Goal: Task Accomplishment & Management: Manage account settings

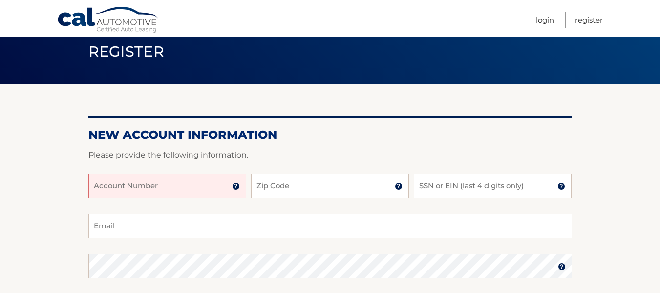
scroll to position [98, 0]
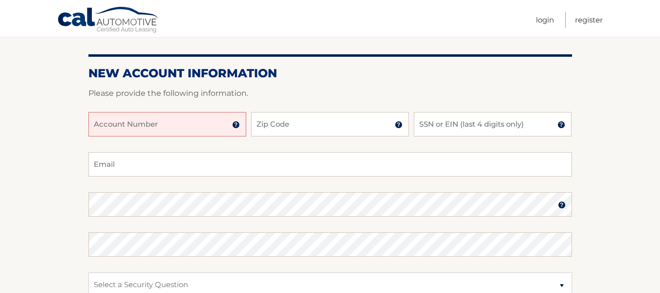
click at [126, 122] on input "Account Number" at bounding box center [167, 124] width 158 height 24
click at [157, 126] on input "4445602051" at bounding box center [167, 124] width 158 height 24
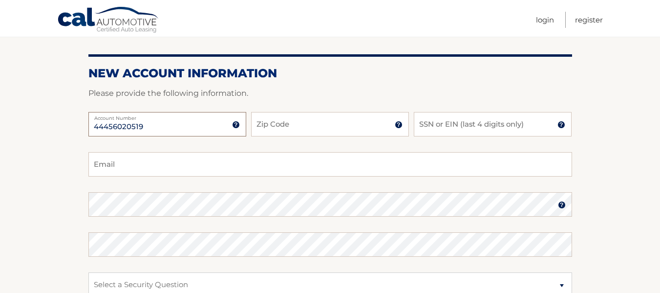
click at [108, 128] on input "44456020519" at bounding box center [167, 124] width 158 height 24
click at [122, 127] on input "44456020519" at bounding box center [167, 124] width 158 height 24
click at [133, 127] on input "44456020519" at bounding box center [167, 124] width 158 height 24
type input "44456020519"
click at [270, 126] on input "Zip Code" at bounding box center [330, 124] width 158 height 24
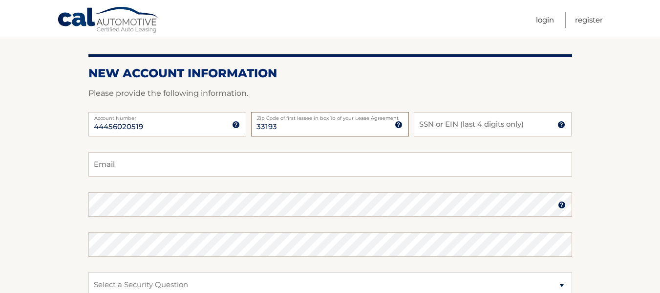
type input "33193"
click at [454, 123] on input "SSN or EIN (last 4 digits only)" at bounding box center [493, 124] width 158 height 24
type input "5"
type input "8433"
click at [212, 162] on input "Email" at bounding box center [329, 164] width 483 height 24
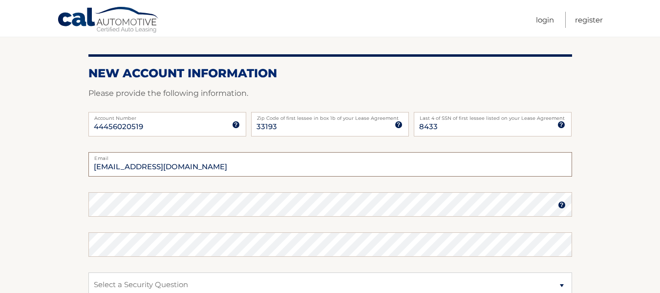
type input "lily9208@gmail.com"
click at [81, 204] on section "New Account Information Please provide the following information. 44456020519 A…" at bounding box center [330, 212] width 660 height 381
click at [619, 219] on section "New Account Information Please provide the following information. 44456020519 A…" at bounding box center [330, 212] width 660 height 381
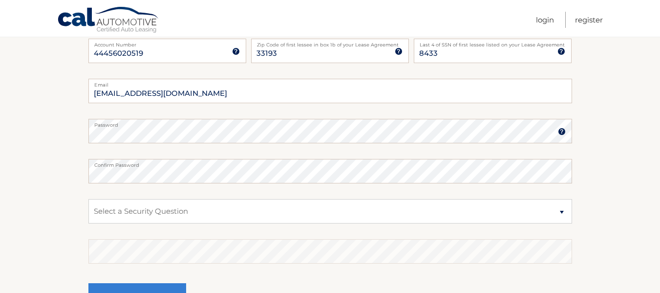
scroll to position [244, 0]
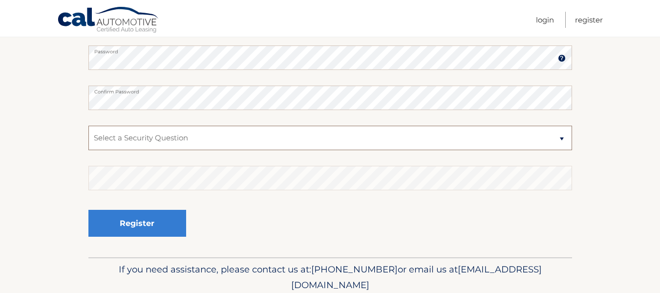
click at [166, 140] on select "Select a Security Question What was the name of your elementary school? What is…" at bounding box center [329, 138] width 483 height 24
click at [88, 126] on select "Select a Security Question What was the name of your elementary school? What is…" at bounding box center [329, 138] width 483 height 24
click at [220, 138] on select "Select a Security Question What was the name of your elementary school? What is…" at bounding box center [329, 138] width 483 height 24
select select "2"
click at [88, 126] on select "Select a Security Question What was the name of your elementary school? What is…" at bounding box center [329, 138] width 483 height 24
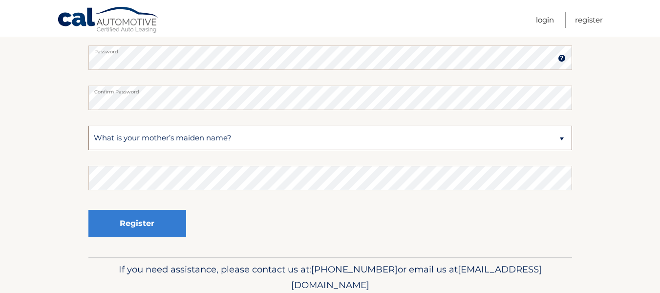
click at [206, 141] on select "Select a Security Question What was the name of your elementary school? What is…" at bounding box center [329, 138] width 483 height 24
click at [88, 126] on select "Select a Security Question What was the name of your elementary school? What is…" at bounding box center [329, 138] width 483 height 24
click at [260, 228] on div "Register" at bounding box center [329, 224] width 483 height 36
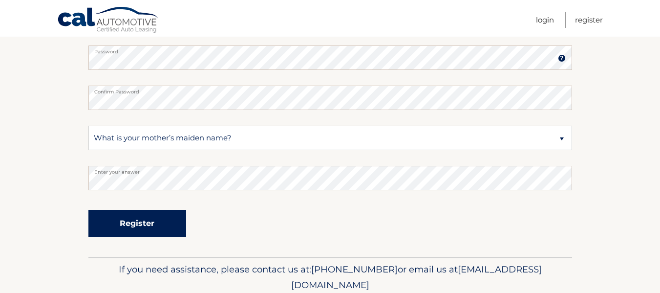
click at [146, 223] on button "Register" at bounding box center [137, 223] width 98 height 27
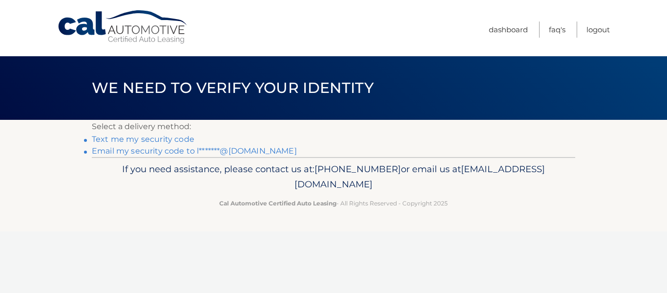
click at [150, 151] on link "Email my security code to l*******@[DOMAIN_NAME]" at bounding box center [194, 150] width 205 height 9
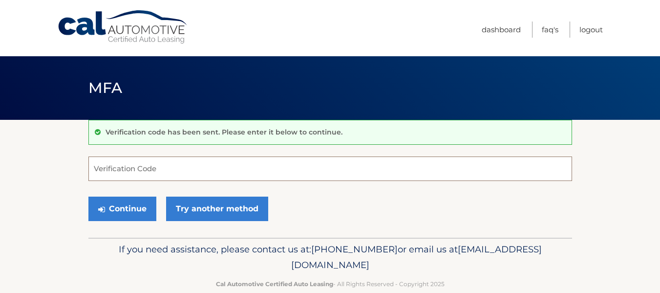
click at [143, 166] on input "Verification Code" at bounding box center [329, 168] width 483 height 24
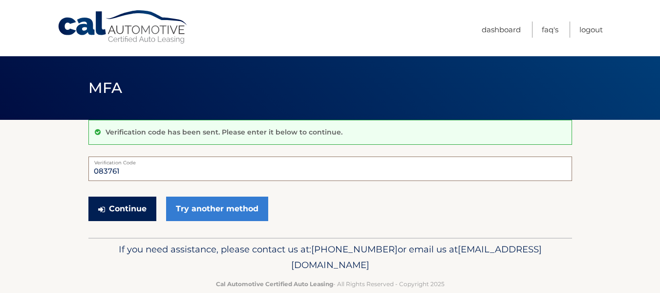
type input "083761"
click at [119, 208] on button "Continue" at bounding box center [122, 208] width 68 height 24
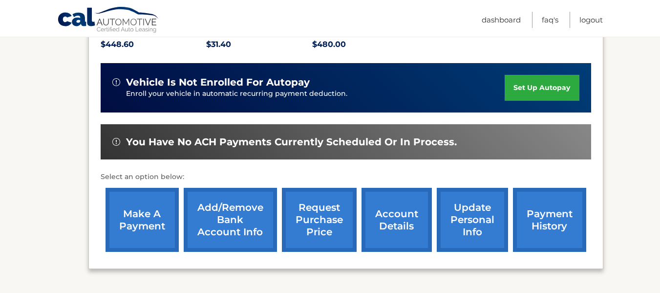
scroll to position [251, 0]
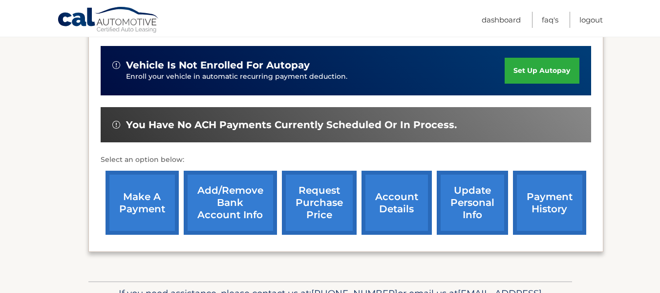
click at [557, 193] on link "payment history" at bounding box center [549, 202] width 73 height 64
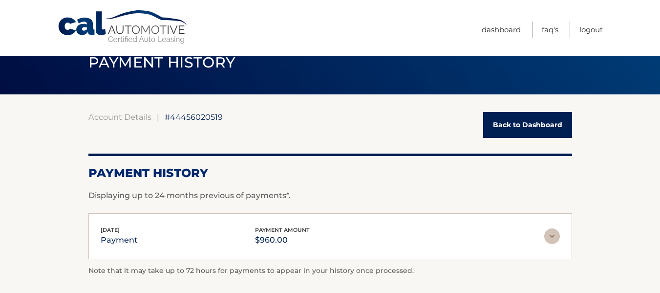
scroll to position [49, 0]
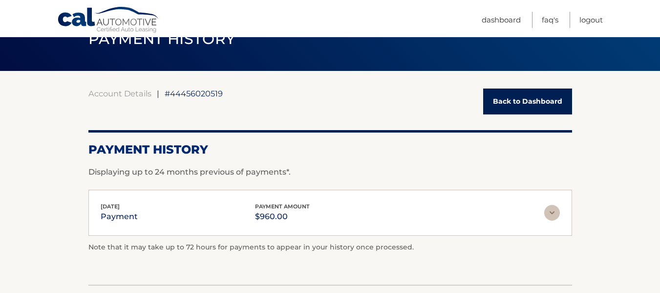
click at [526, 102] on link "Back to Dashboard" at bounding box center [527, 101] width 89 height 26
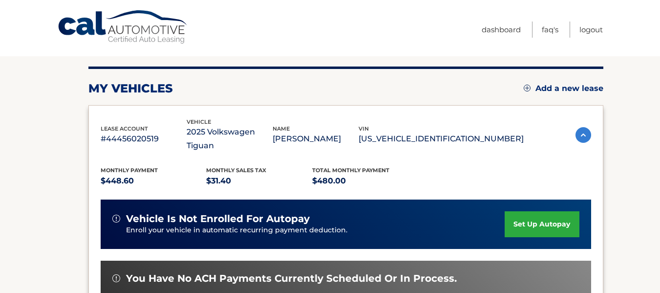
scroll to position [98, 0]
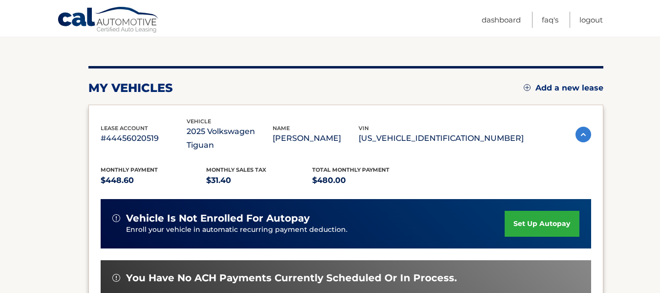
click at [528, 210] on link "set up autopay" at bounding box center [541, 223] width 74 height 26
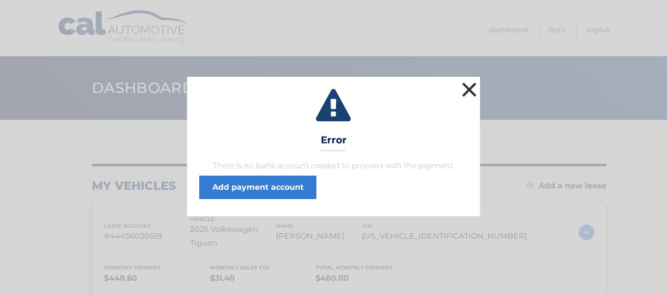
drag, startPoint x: 466, startPoint y: 87, endPoint x: 582, endPoint y: 162, distance: 138.4
click at [471, 91] on button "×" at bounding box center [470, 90] width 20 height 20
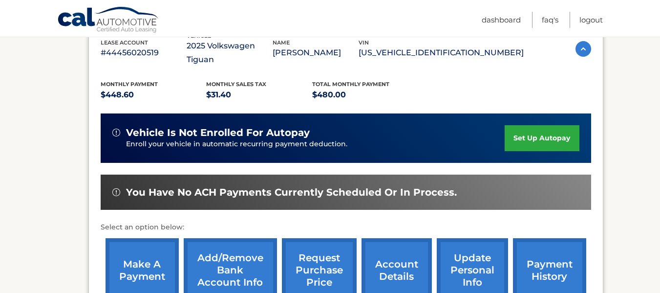
scroll to position [244, 0]
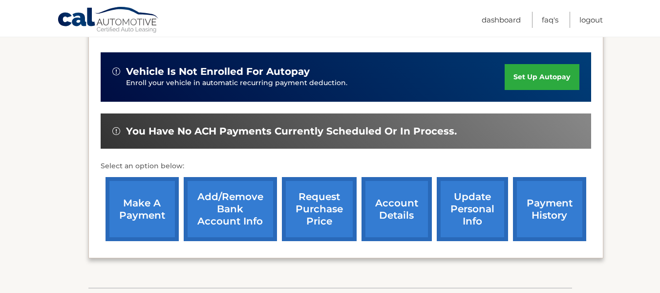
click at [551, 204] on link "payment history" at bounding box center [549, 209] width 73 height 64
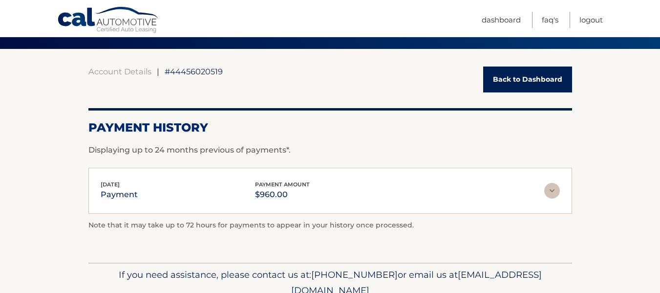
scroll to position [98, 0]
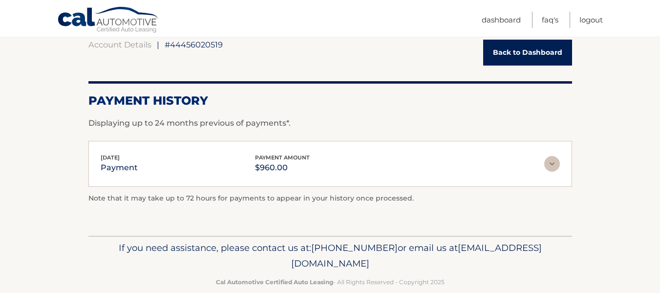
click at [553, 165] on img at bounding box center [552, 164] width 16 height 16
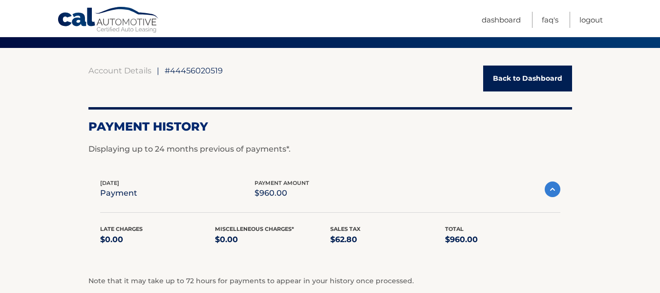
scroll to position [49, 0]
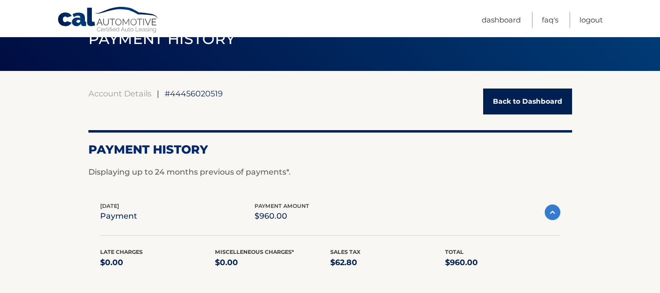
click at [515, 102] on link "Back to Dashboard" at bounding box center [527, 101] width 89 height 26
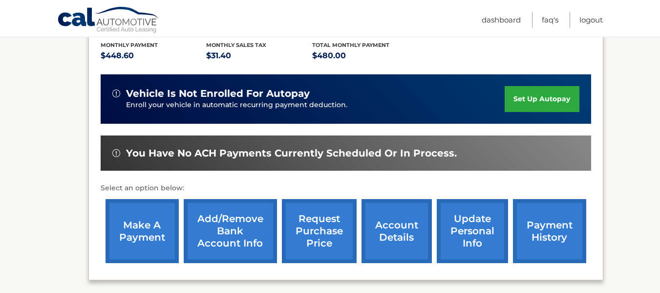
scroll to position [244, 0]
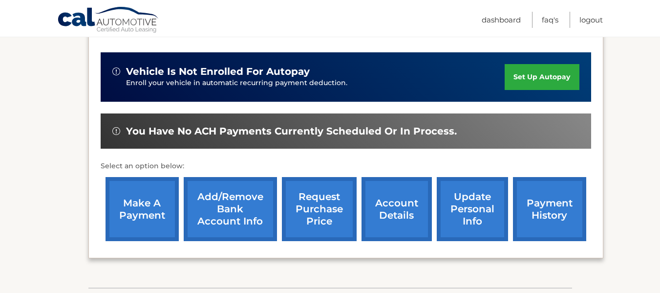
click at [397, 199] on link "account details" at bounding box center [396, 209] width 70 height 64
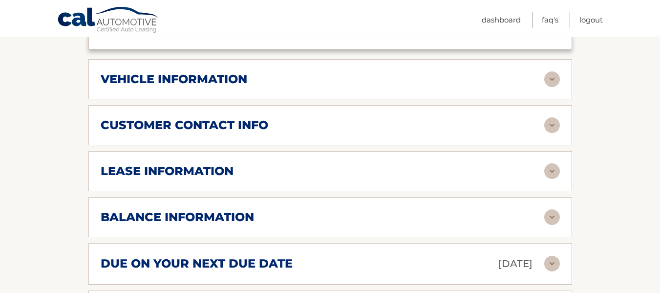
scroll to position [488, 0]
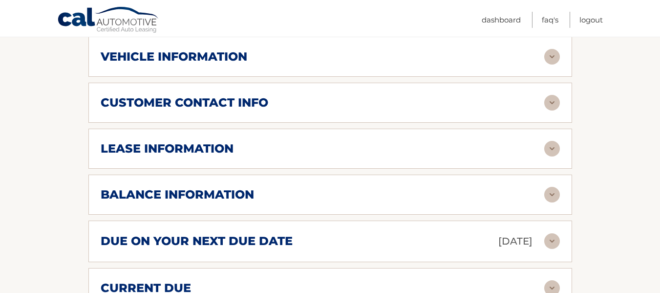
click at [553, 237] on img at bounding box center [552, 241] width 16 height 16
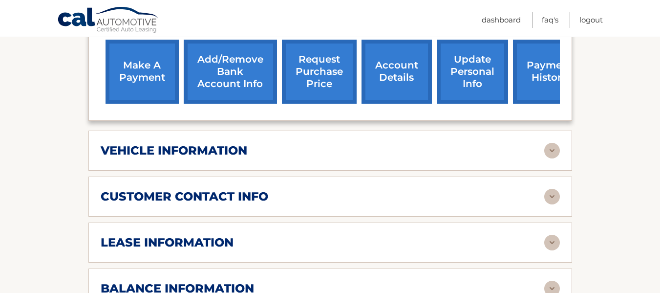
scroll to position [391, 0]
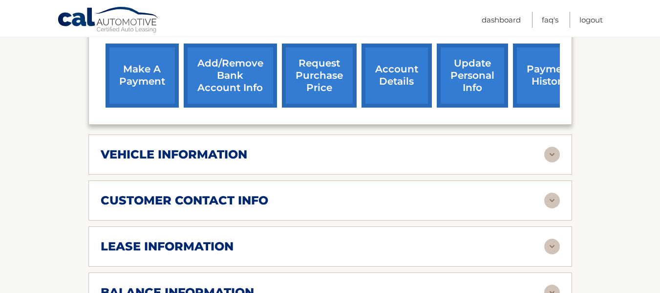
drag, startPoint x: 143, startPoint y: 72, endPoint x: 147, endPoint y: 75, distance: 5.5
click at [143, 72] on link "make a payment" at bounding box center [141, 75] width 73 height 64
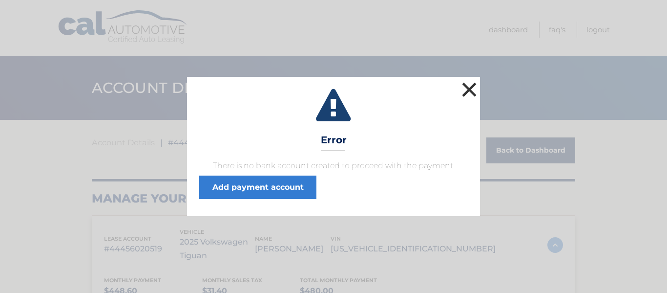
drag, startPoint x: 468, startPoint y: 90, endPoint x: 500, endPoint y: 150, distance: 67.3
click at [469, 90] on button "×" at bounding box center [470, 90] width 20 height 20
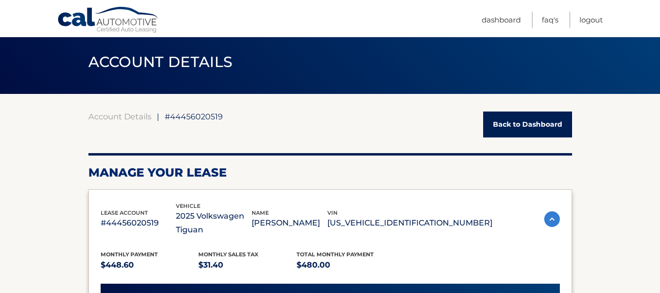
scroll to position [49, 0]
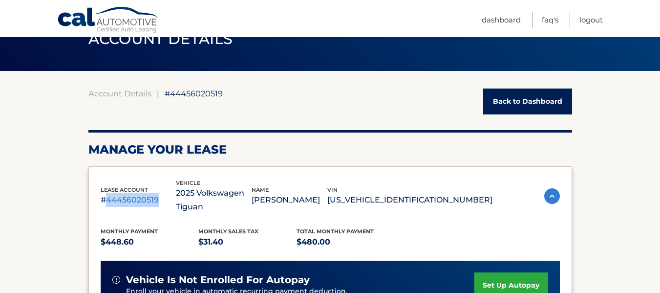
drag, startPoint x: 157, startPoint y: 199, endPoint x: 107, endPoint y: 194, distance: 50.0
click at [107, 194] on p "#44456020519" at bounding box center [139, 200] width 76 height 14
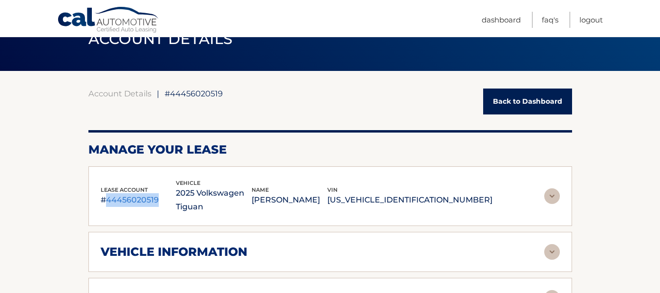
copy p "44456020519"
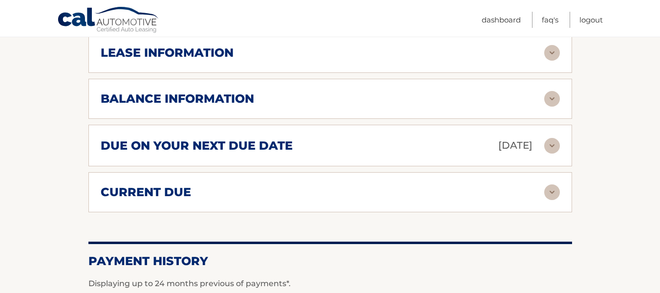
scroll to position [147, 0]
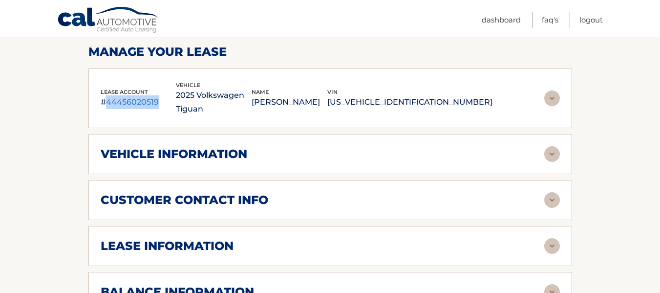
drag, startPoint x: 157, startPoint y: 101, endPoint x: 107, endPoint y: 96, distance: 49.6
click at [107, 96] on p "#44456020519" at bounding box center [139, 102] width 76 height 14
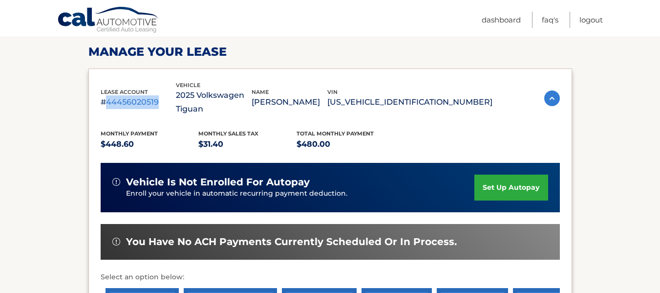
copy p "44456020519"
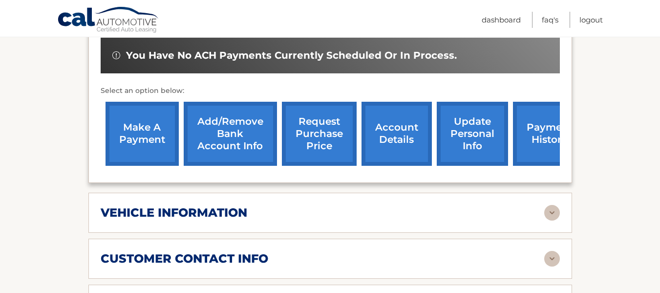
scroll to position [342, 0]
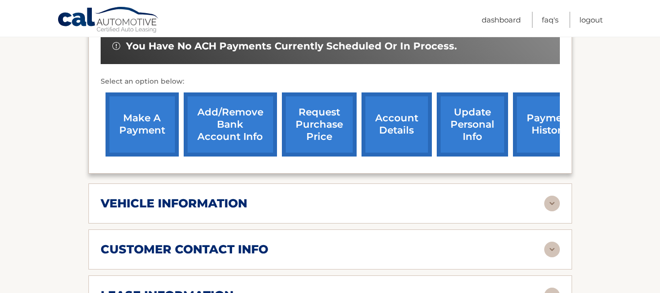
click at [398, 132] on link "account details" at bounding box center [396, 124] width 70 height 64
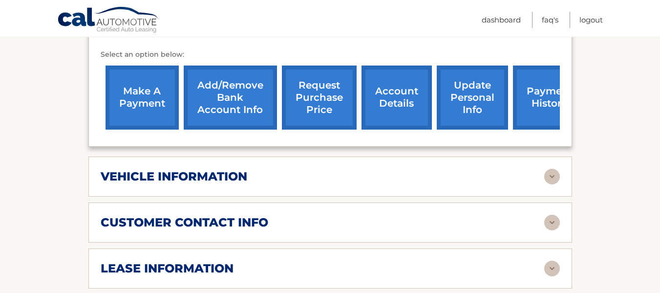
scroll to position [391, 0]
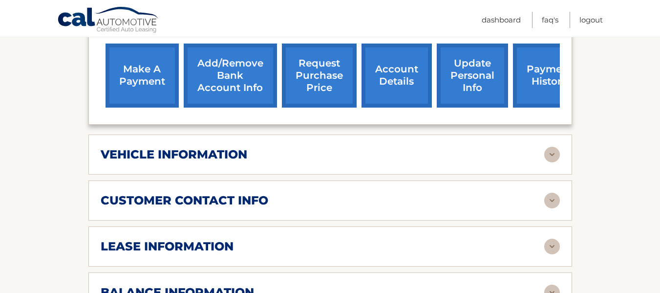
click at [208, 200] on h2 "customer contact info" at bounding box center [185, 200] width 168 height 15
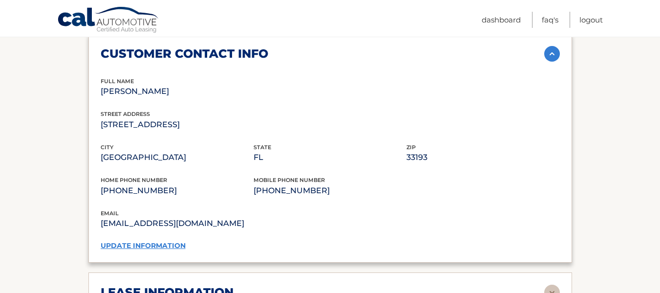
scroll to position [586, 0]
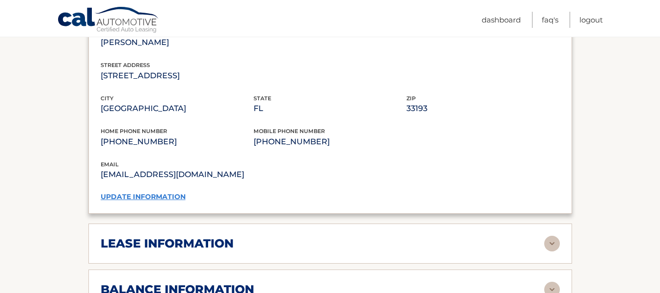
click at [157, 142] on p "[PHONE_NUMBER]" at bounding box center [177, 142] width 153 height 14
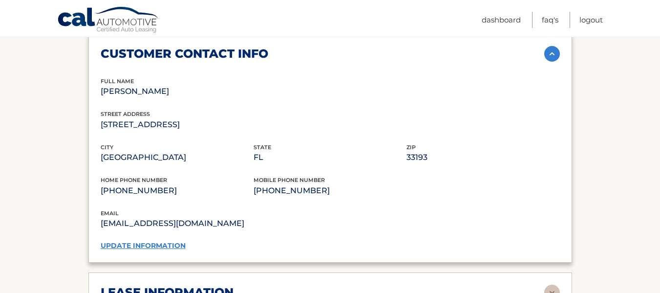
click at [158, 245] on link "update information" at bounding box center [143, 245] width 85 height 9
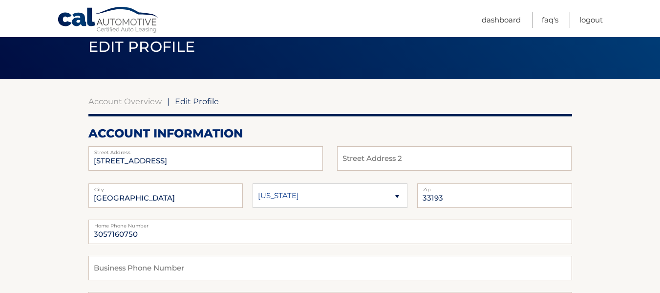
scroll to position [147, 0]
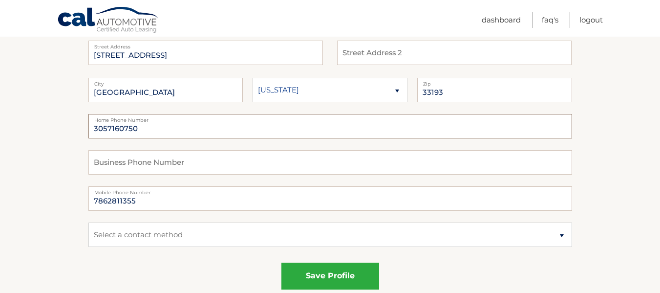
drag, startPoint x: 140, startPoint y: 128, endPoint x: 75, endPoint y: 122, distance: 65.7
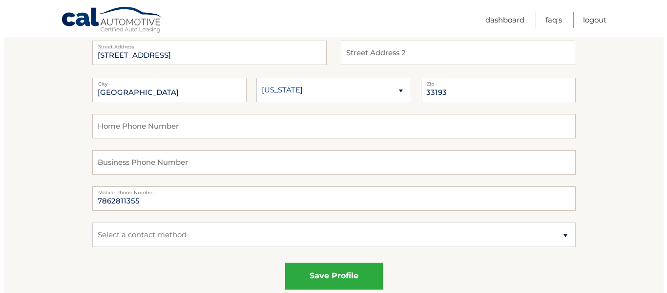
scroll to position [195, 0]
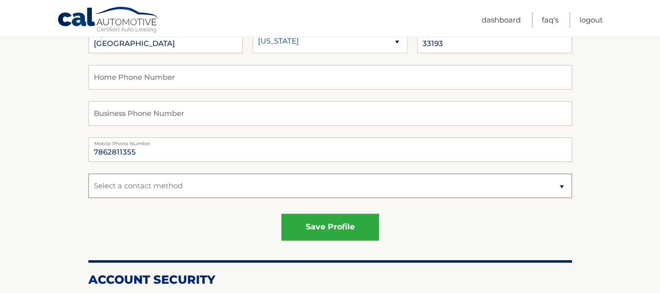
click at [168, 187] on select "Select a contact method Mobile Home" at bounding box center [329, 185] width 483 height 24
select select "1"
click at [88, 173] on select "Select a contact method Mobile Home" at bounding box center [329, 185] width 483 height 24
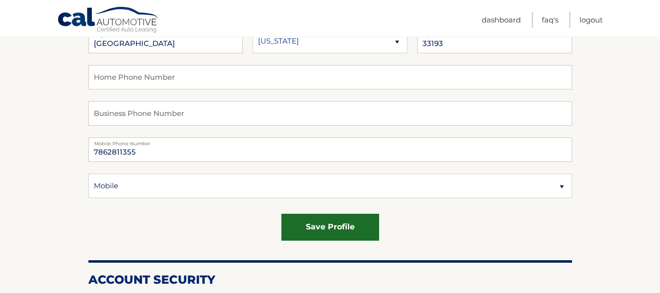
click at [322, 229] on button "save profile" at bounding box center [330, 226] width 98 height 27
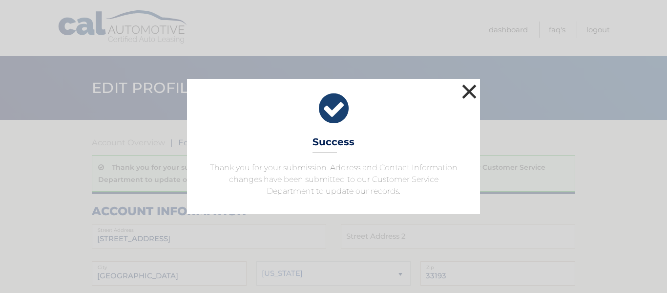
click at [470, 89] on button "×" at bounding box center [470, 92] width 20 height 20
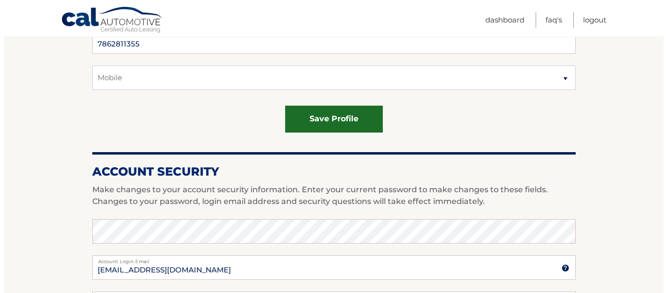
scroll to position [342, 0]
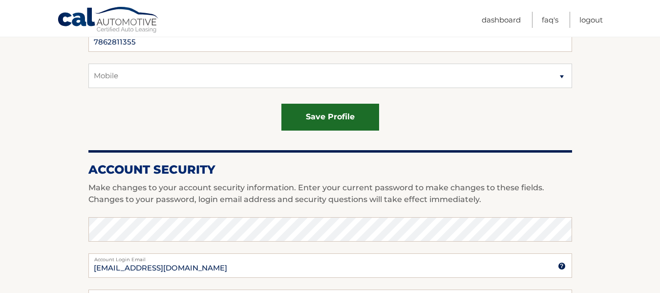
click at [357, 119] on button "save profile" at bounding box center [330, 117] width 98 height 27
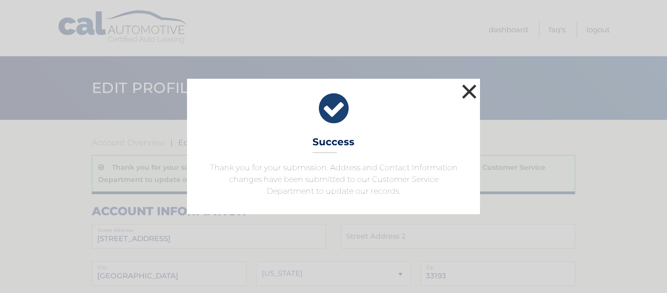
drag, startPoint x: 469, startPoint y: 89, endPoint x: 407, endPoint y: 154, distance: 89.5
click at [469, 89] on button "×" at bounding box center [470, 92] width 20 height 20
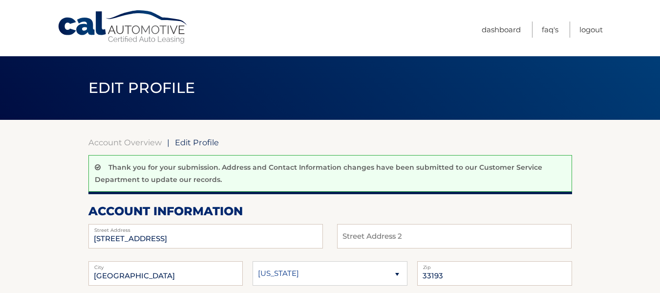
drag, startPoint x: 276, startPoint y: 155, endPoint x: 240, endPoint y: 73, distance: 89.5
click at [158, 32] on link "Cal Automotive" at bounding box center [123, 27] width 132 height 35
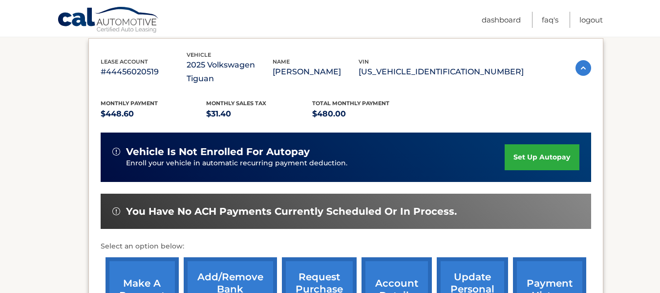
scroll to position [251, 0]
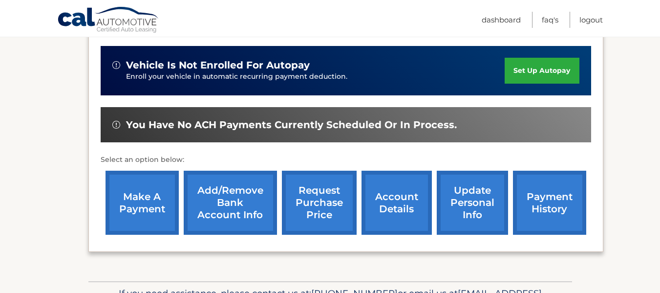
click at [393, 198] on link "account details" at bounding box center [396, 202] width 70 height 64
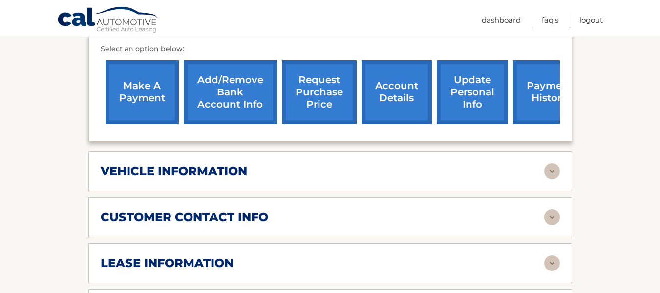
scroll to position [440, 0]
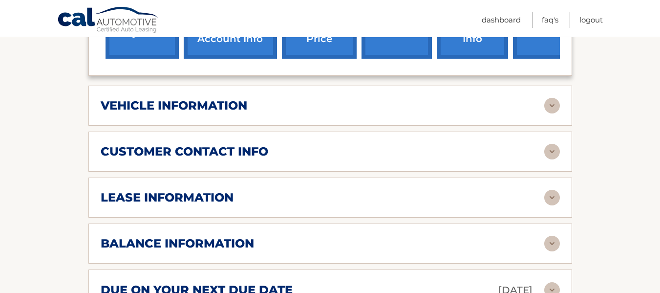
click at [160, 152] on h2 "customer contact info" at bounding box center [185, 151] width 168 height 15
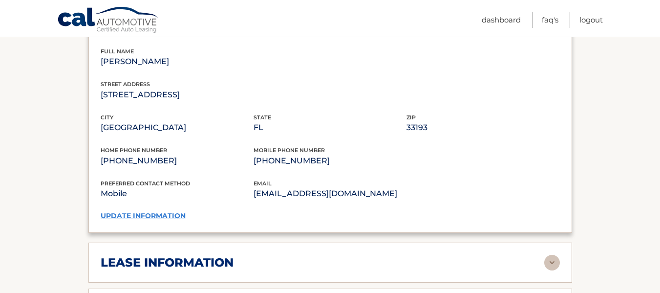
scroll to position [635, 0]
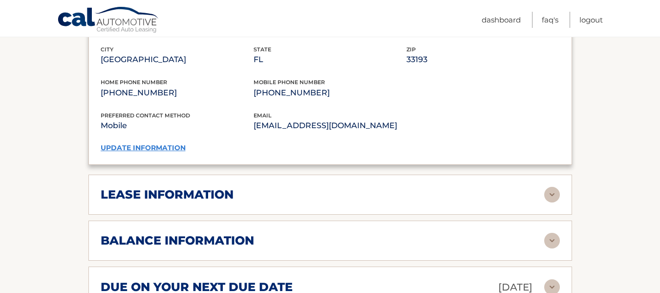
click at [162, 193] on h2 "lease information" at bounding box center [167, 194] width 133 height 15
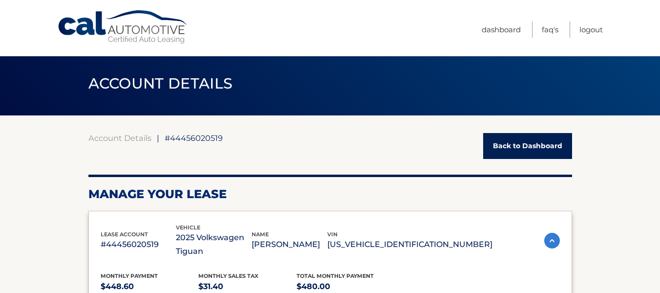
scroll to position [0, 0]
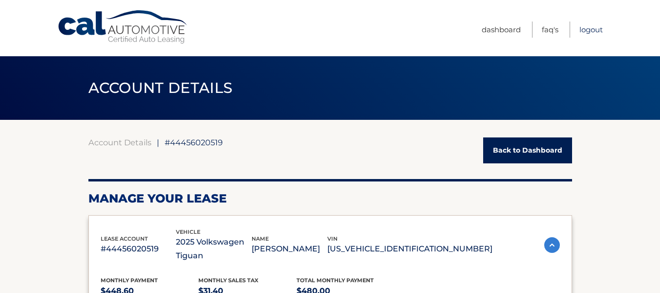
click at [590, 28] on link "Logout" at bounding box center [590, 29] width 23 height 16
